Goal: Check status: Check status

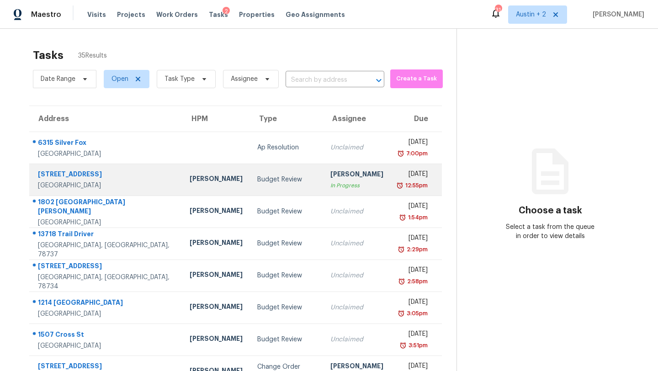
click at [190, 190] on td "[PERSON_NAME]" at bounding box center [216, 179] width 68 height 32
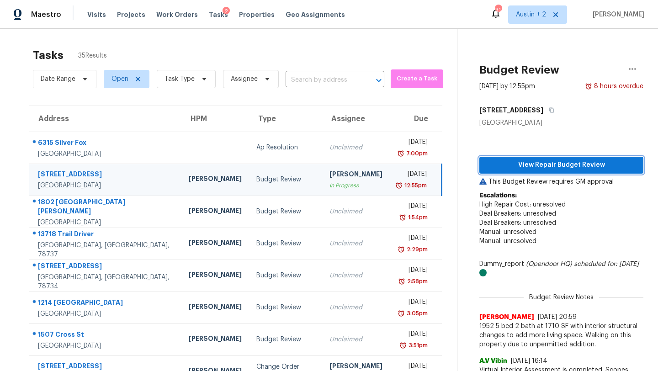
click at [504, 165] on span "View Repair Budget Review" at bounding box center [560, 164] width 149 height 11
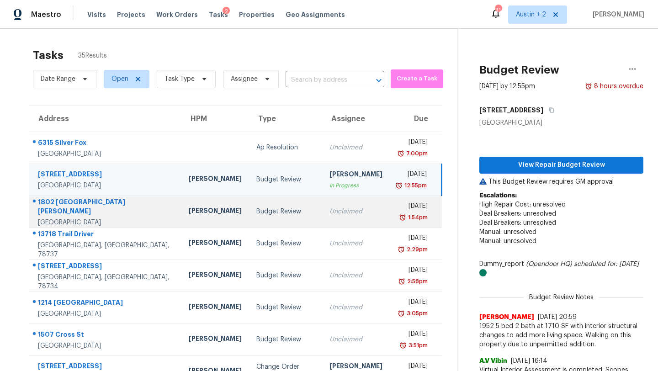
click at [190, 216] on div "[PERSON_NAME]" at bounding box center [215, 211] width 53 height 11
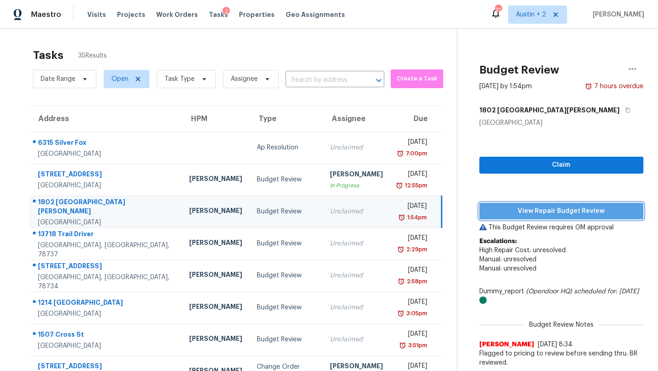
click at [532, 212] on span "View Repair Budget Review" at bounding box center [560, 211] width 149 height 11
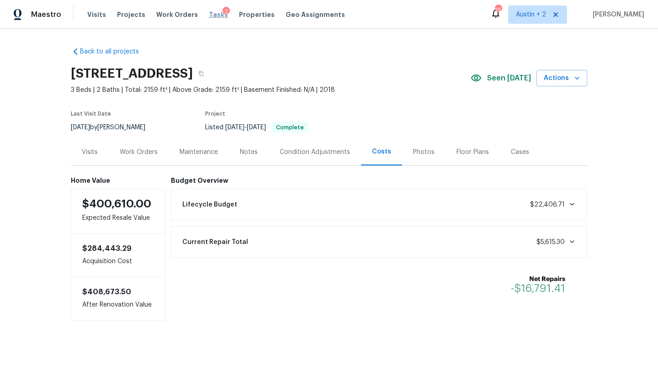
scroll to position [5, 0]
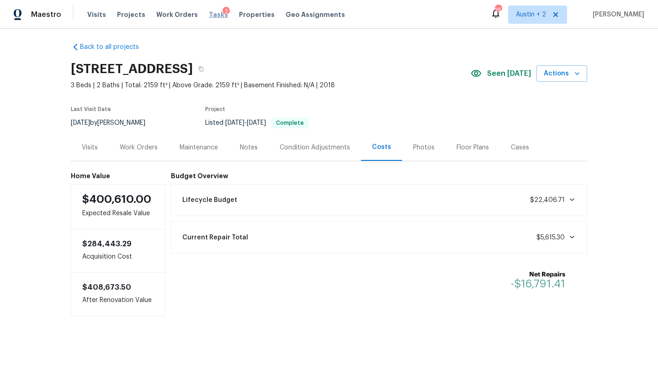
click at [209, 16] on span "Tasks" at bounding box center [218, 14] width 19 height 6
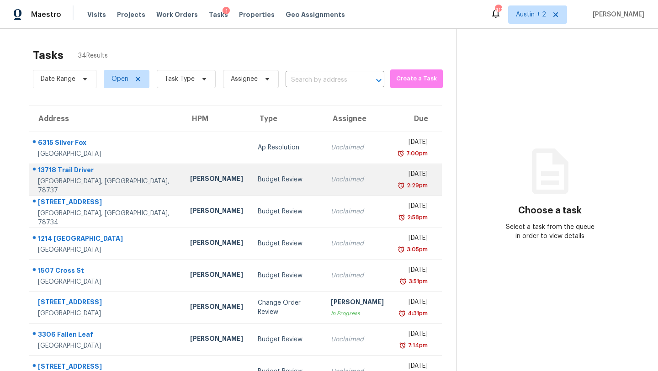
click at [250, 173] on td "Budget Review" at bounding box center [286, 179] width 73 height 32
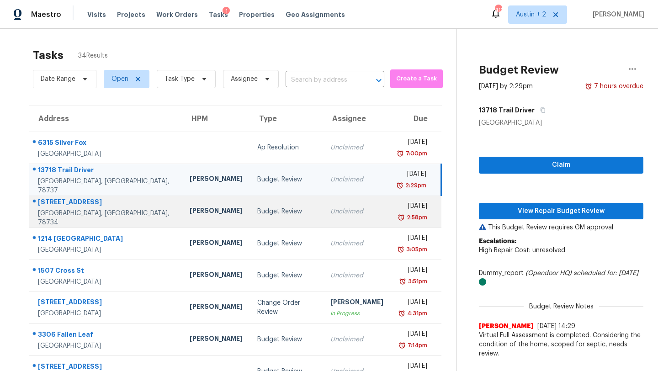
scroll to position [105, 0]
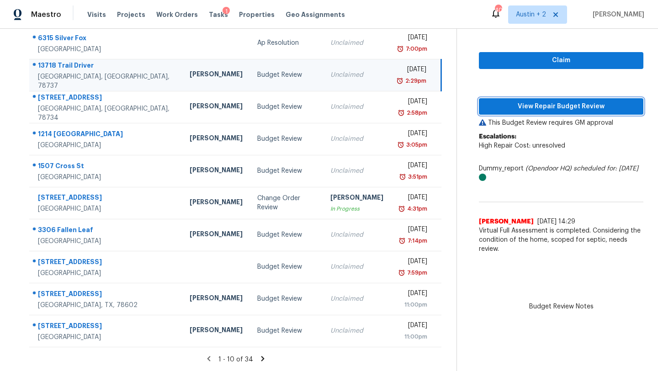
click at [545, 105] on span "View Repair Budget Review" at bounding box center [561, 106] width 150 height 11
